Goal: Transaction & Acquisition: Purchase product/service

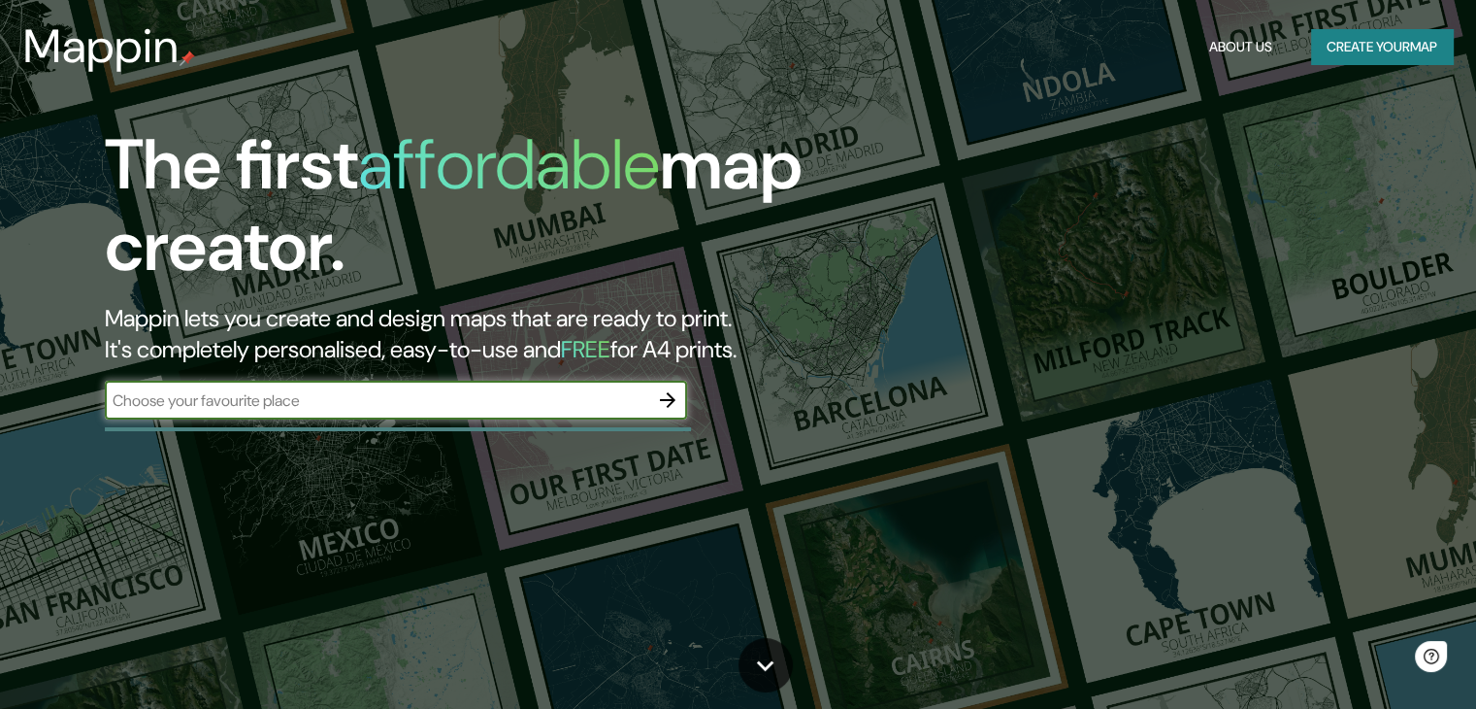
click at [418, 405] on input "text" at bounding box center [377, 400] width 544 height 22
type input "san [PERSON_NAME] nayarit"
click at [672, 393] on icon "button" at bounding box center [667, 399] width 23 height 23
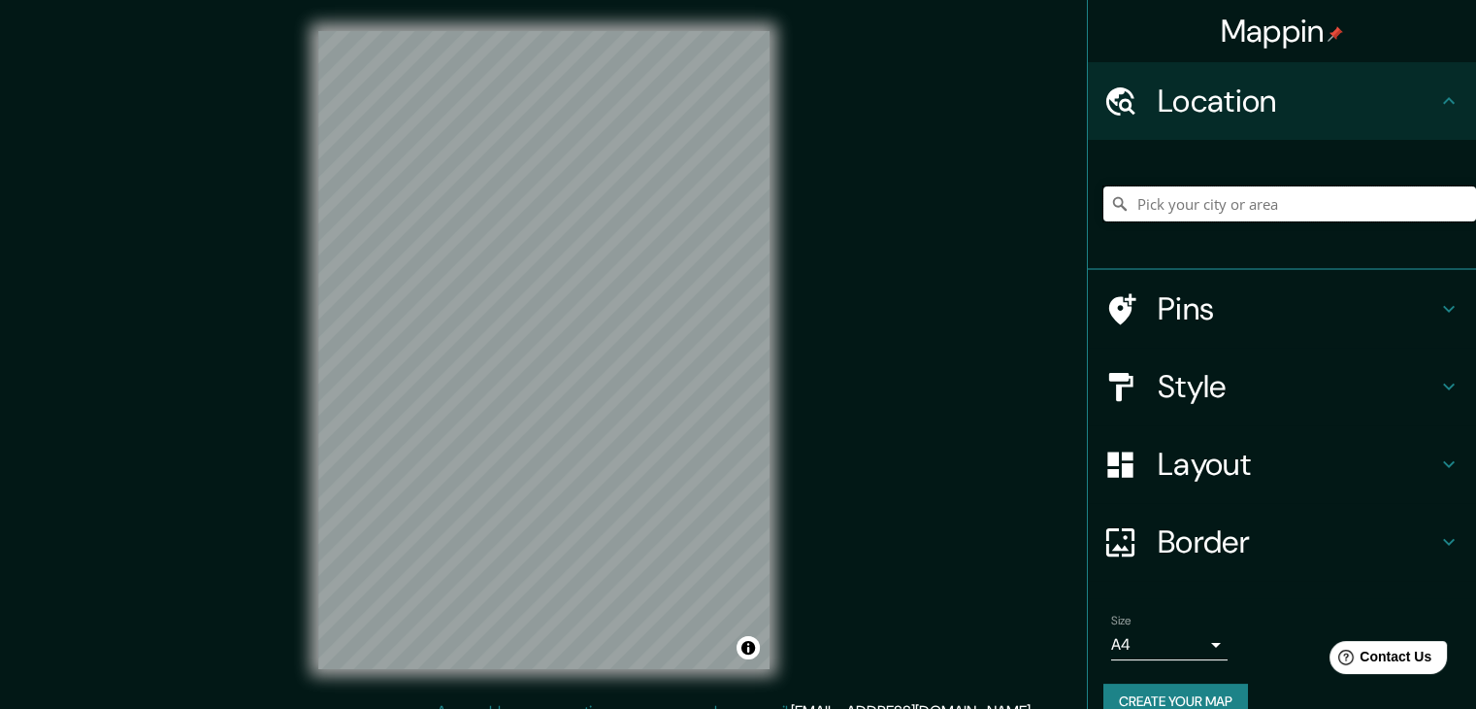
click at [1209, 218] on input "Pick your city or area" at bounding box center [1290, 203] width 373 height 35
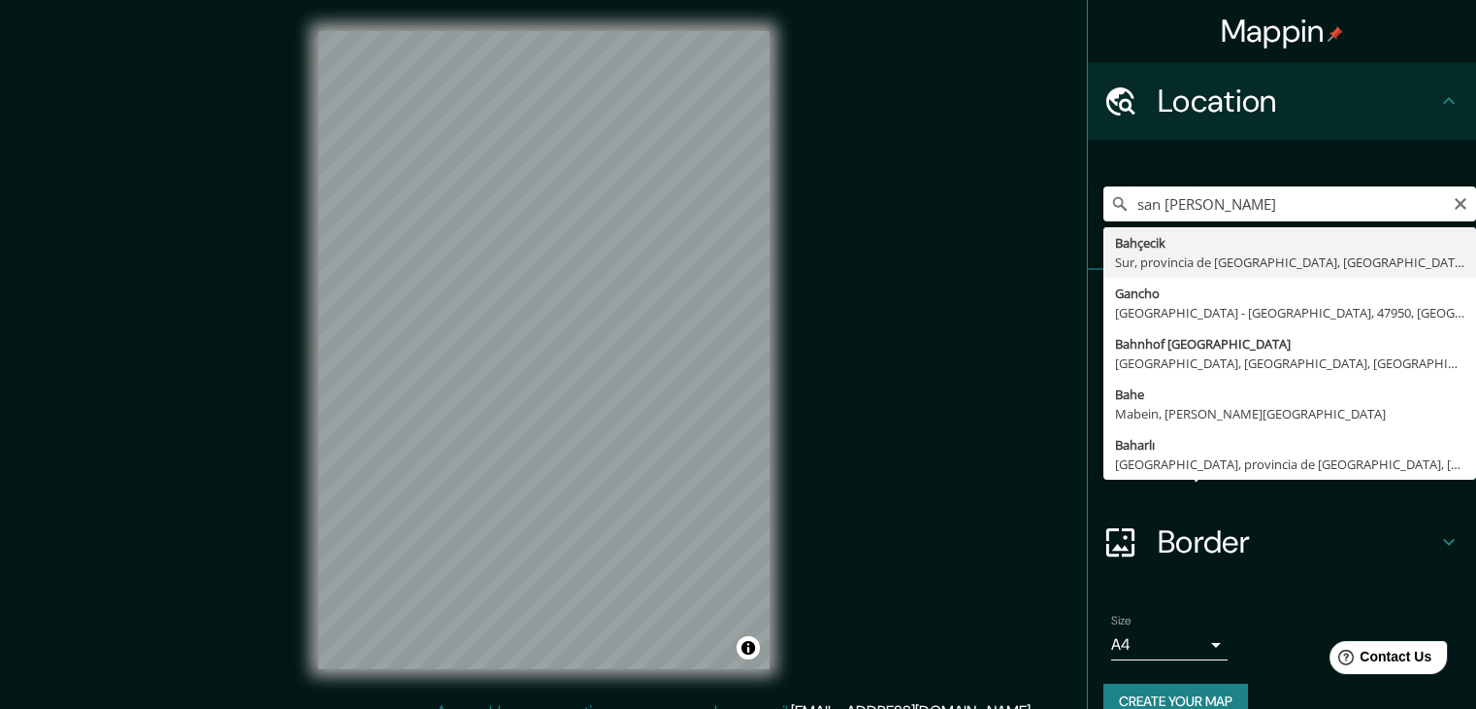
click at [1262, 204] on input "san [PERSON_NAME]" at bounding box center [1290, 203] width 373 height 35
click at [1197, 207] on input "san [PERSON_NAME] bahia" at bounding box center [1290, 203] width 373 height 35
type input "san [PERSON_NAME] bahia"
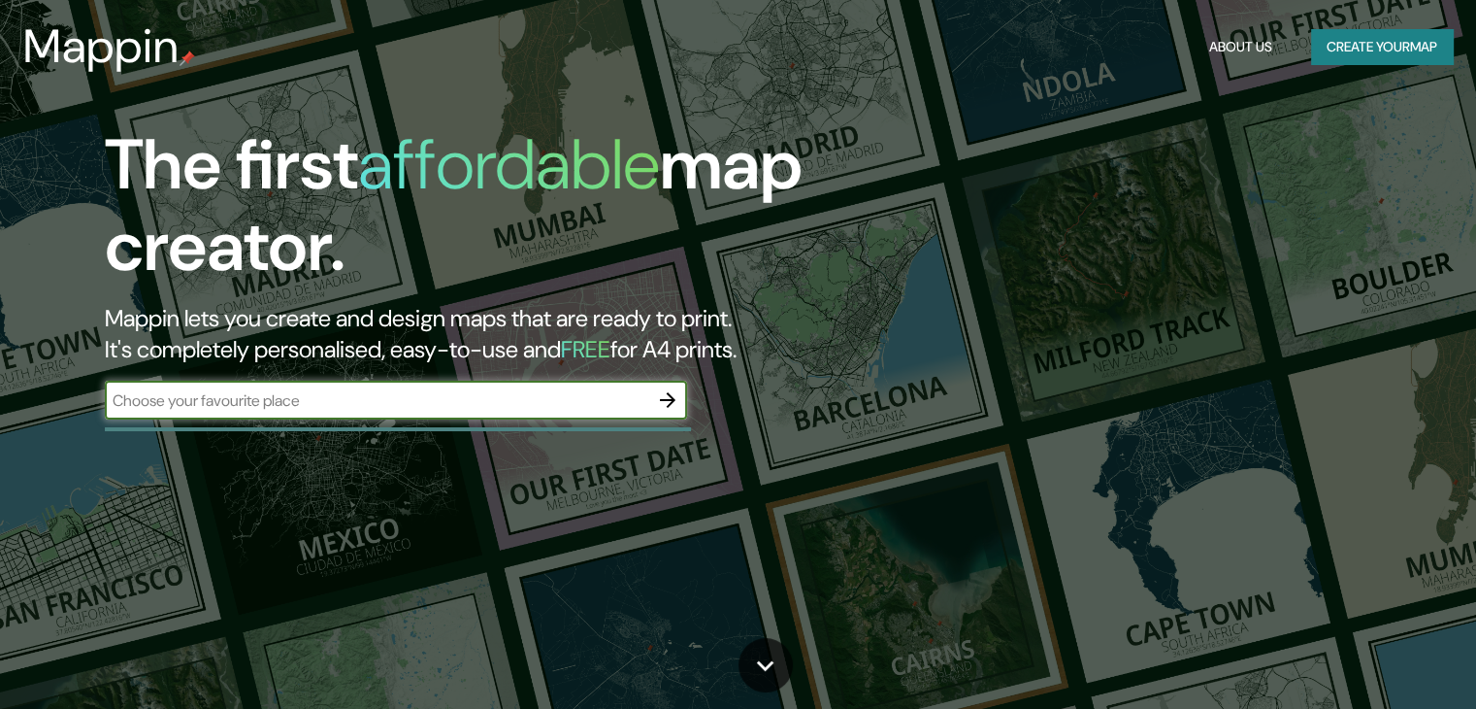
click at [544, 391] on input "text" at bounding box center [377, 400] width 544 height 22
click at [668, 397] on icon "button" at bounding box center [667, 399] width 23 height 23
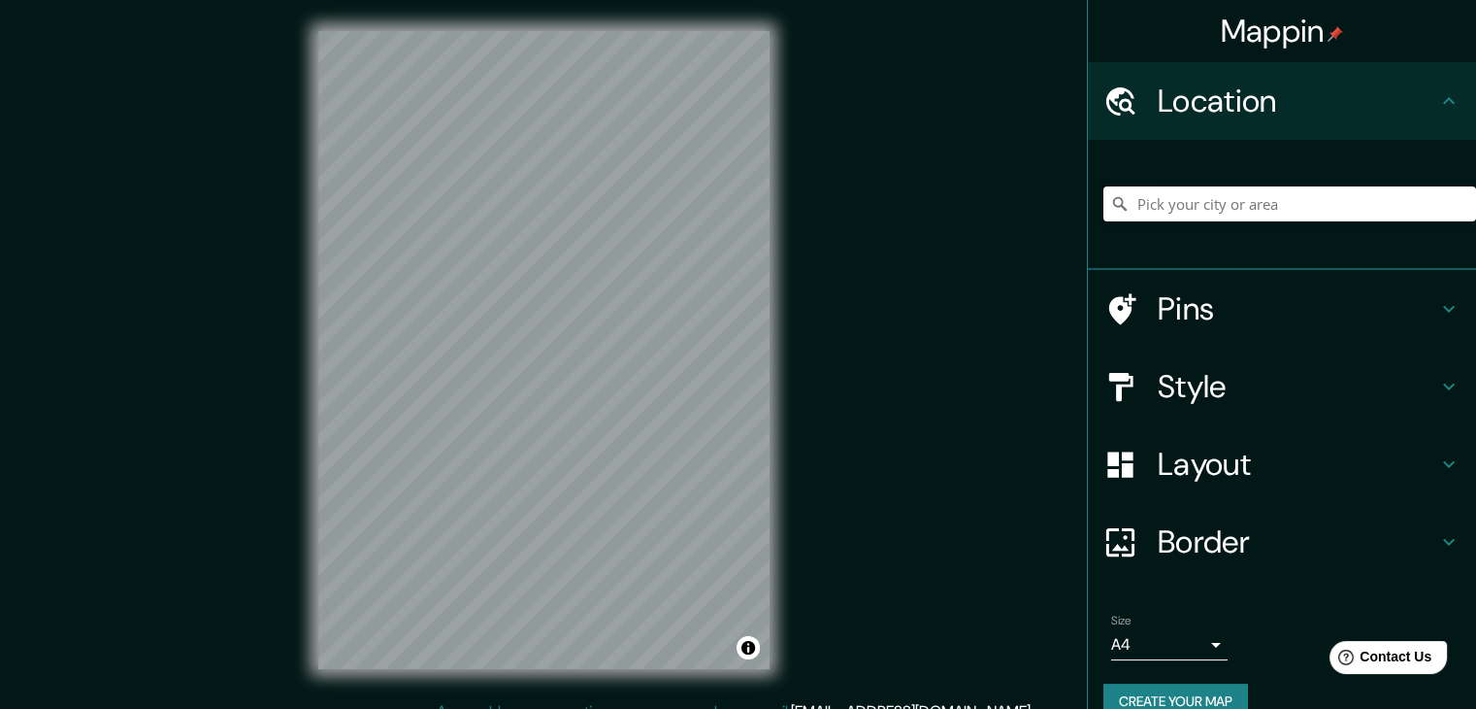
click at [1211, 209] on input "Pick your city or area" at bounding box center [1290, 203] width 373 height 35
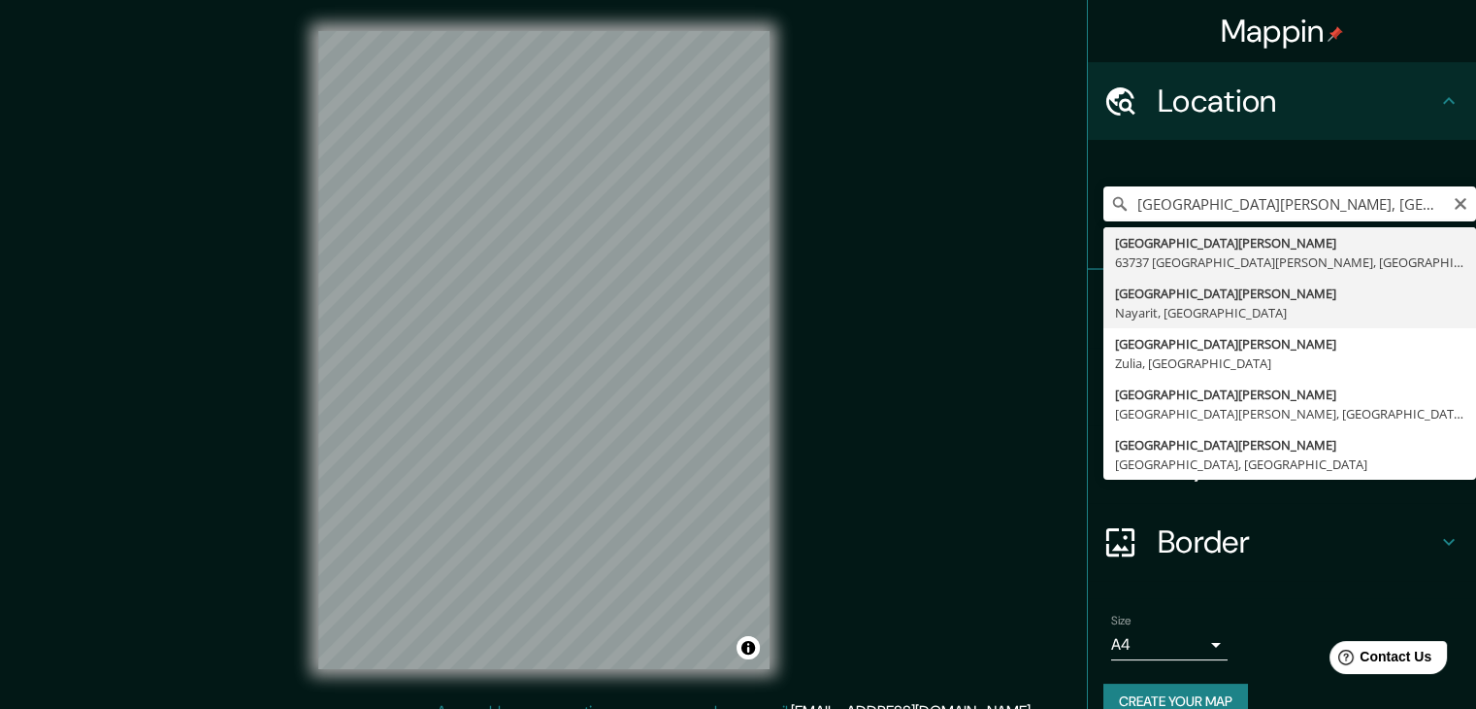
type input "Bahía de Banderas, Nayarit, México"
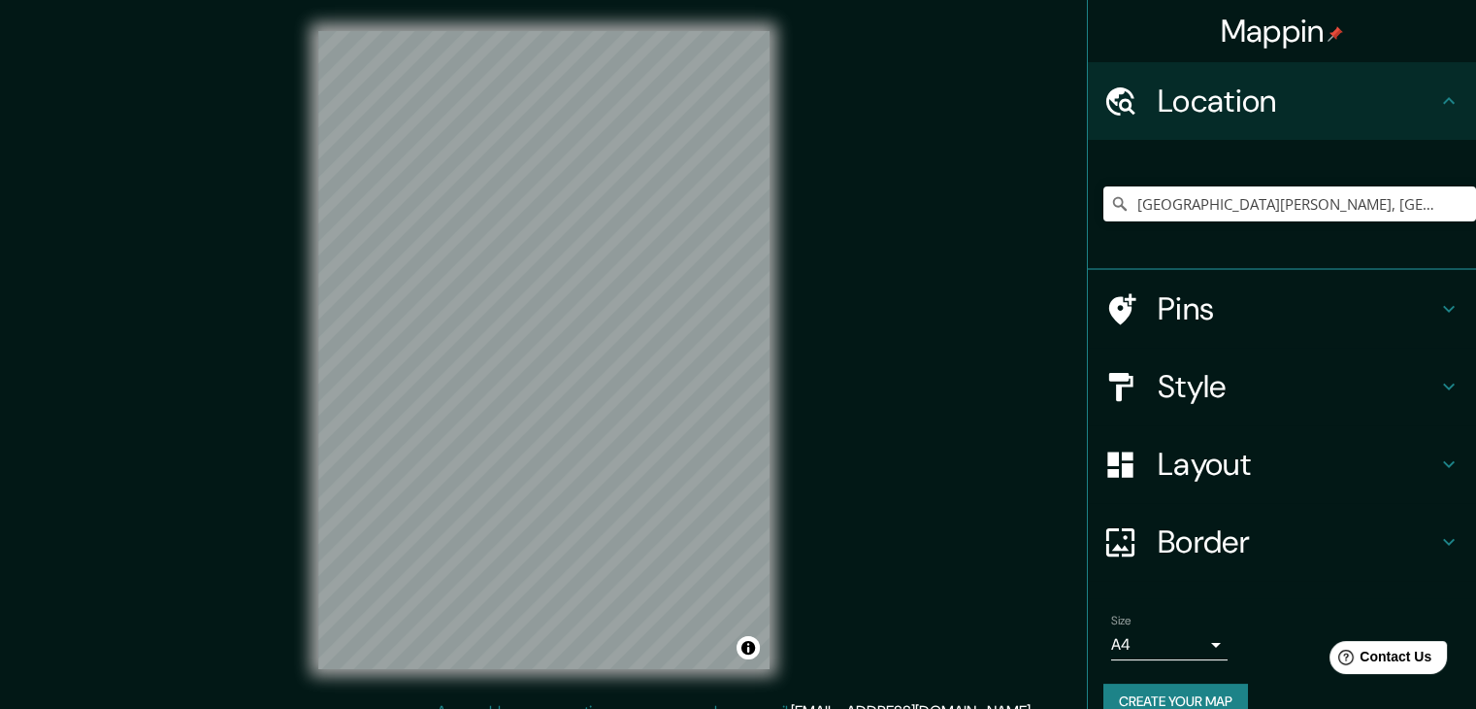
click at [1203, 374] on h4 "Style" at bounding box center [1298, 386] width 280 height 39
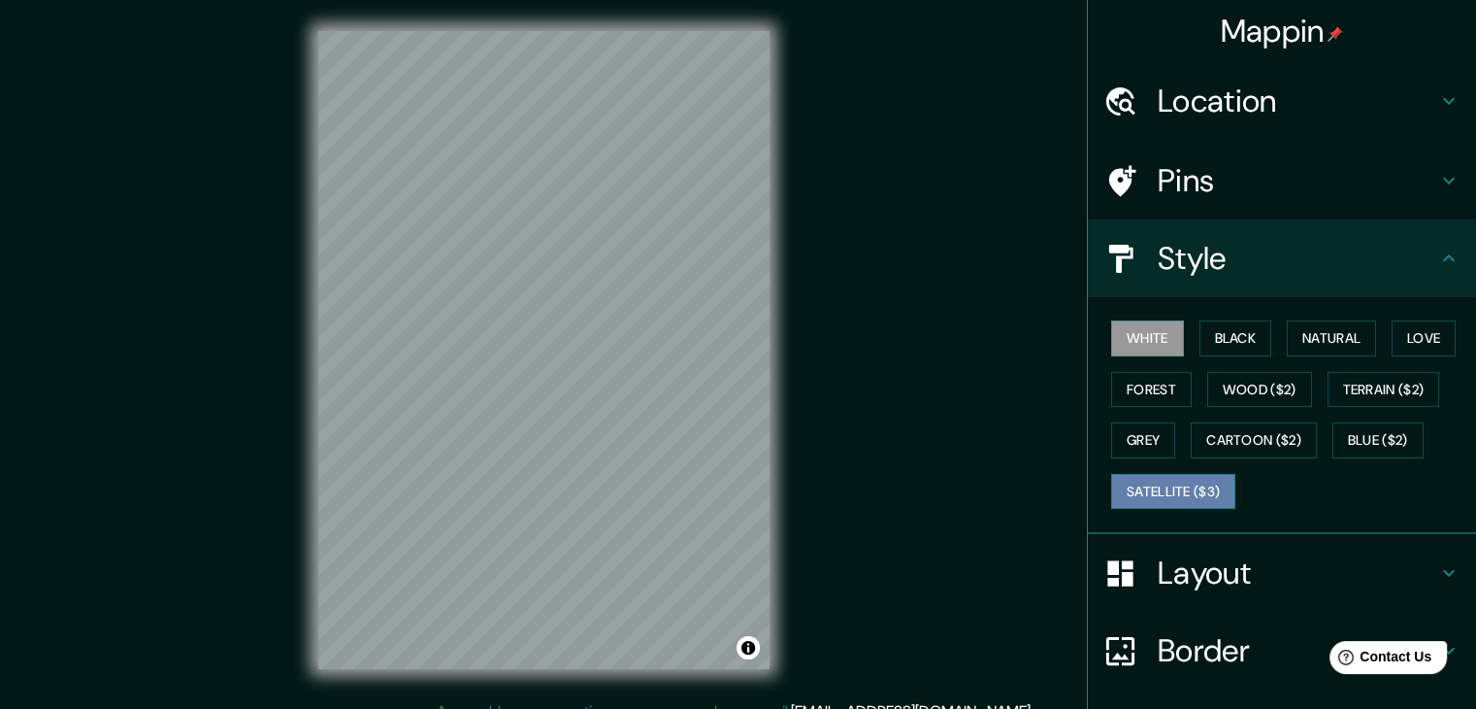
click at [1175, 485] on button "Satellite ($3)" at bounding box center [1173, 492] width 124 height 36
click at [801, 0] on html "Mappin Location Bahía de Banderas, Nayarit, México Pins Style White Black Natur…" at bounding box center [738, 354] width 1476 height 709
click at [177, 603] on div "Mappin Location Bahía de Banderas, Nayarit, México Pins Style White Black Natur…" at bounding box center [738, 365] width 1476 height 731
click at [1301, 386] on div "White Black Natural Love Forest Wood ($2) Terrain ($2) Grey Cartoon ($2) Blue (…" at bounding box center [1290, 415] width 373 height 204
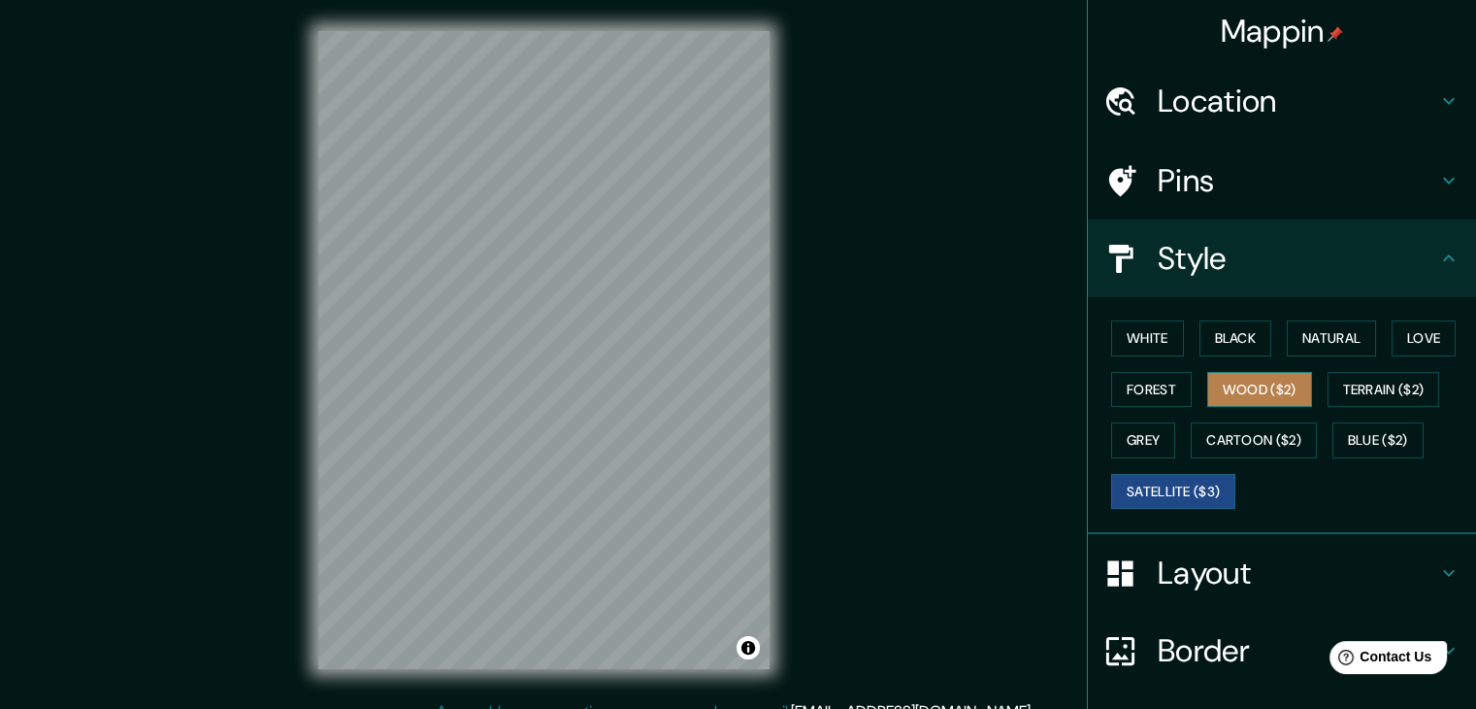
click at [1272, 388] on button "Wood ($2)" at bounding box center [1259, 390] width 105 height 36
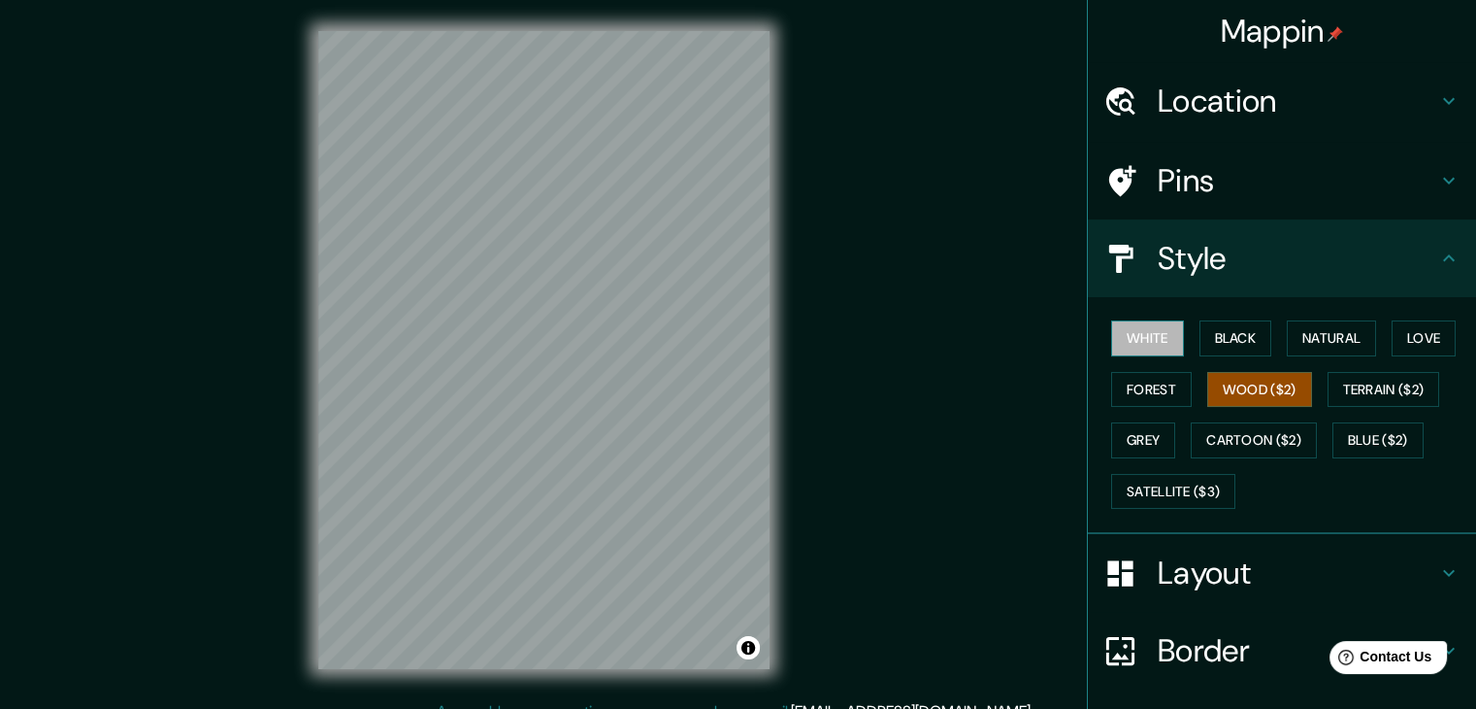
click at [1122, 326] on button "White" at bounding box center [1147, 338] width 73 height 36
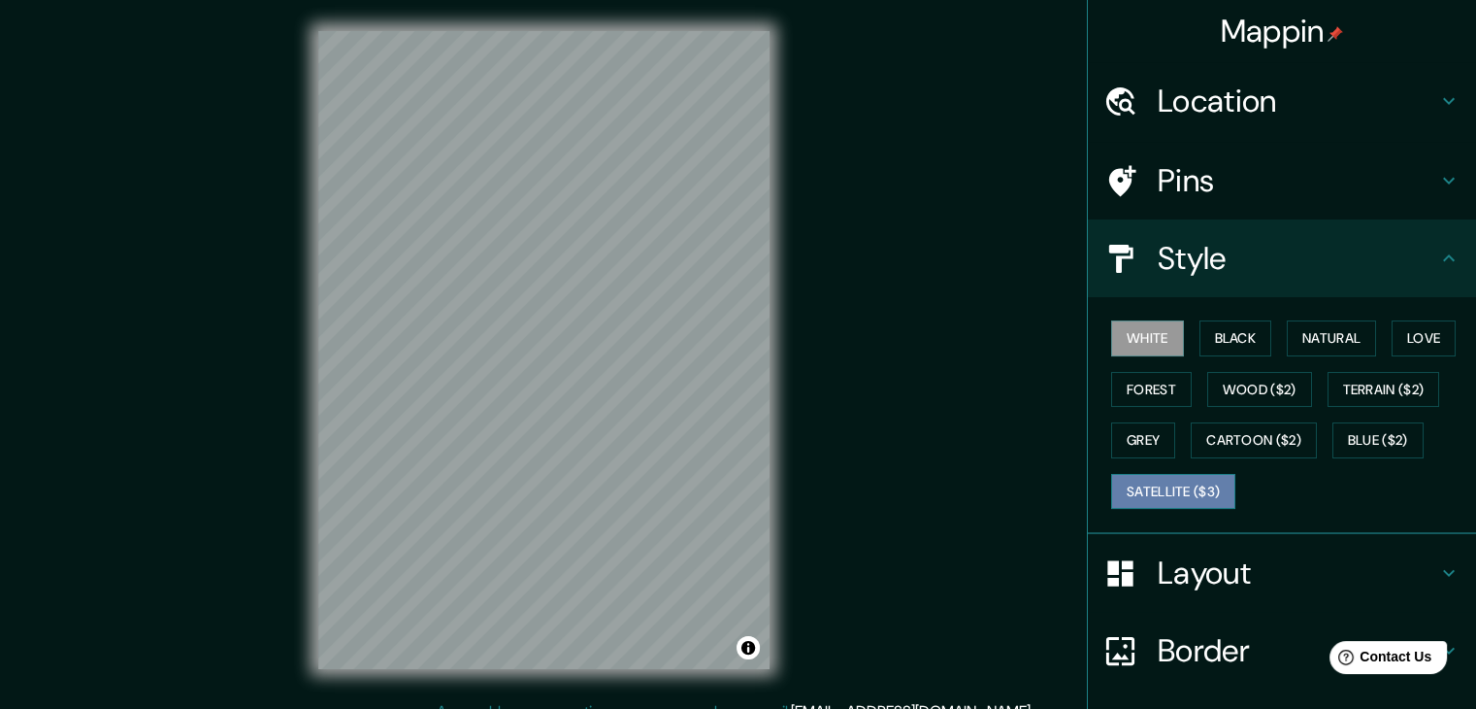
click at [1151, 486] on button "Satellite ($3)" at bounding box center [1173, 492] width 124 height 36
click at [777, 533] on div "© Mapbox © OpenStreetMap Improve this map © Maxar" at bounding box center [543, 350] width 513 height 700
